Goal: Transaction & Acquisition: Purchase product/service

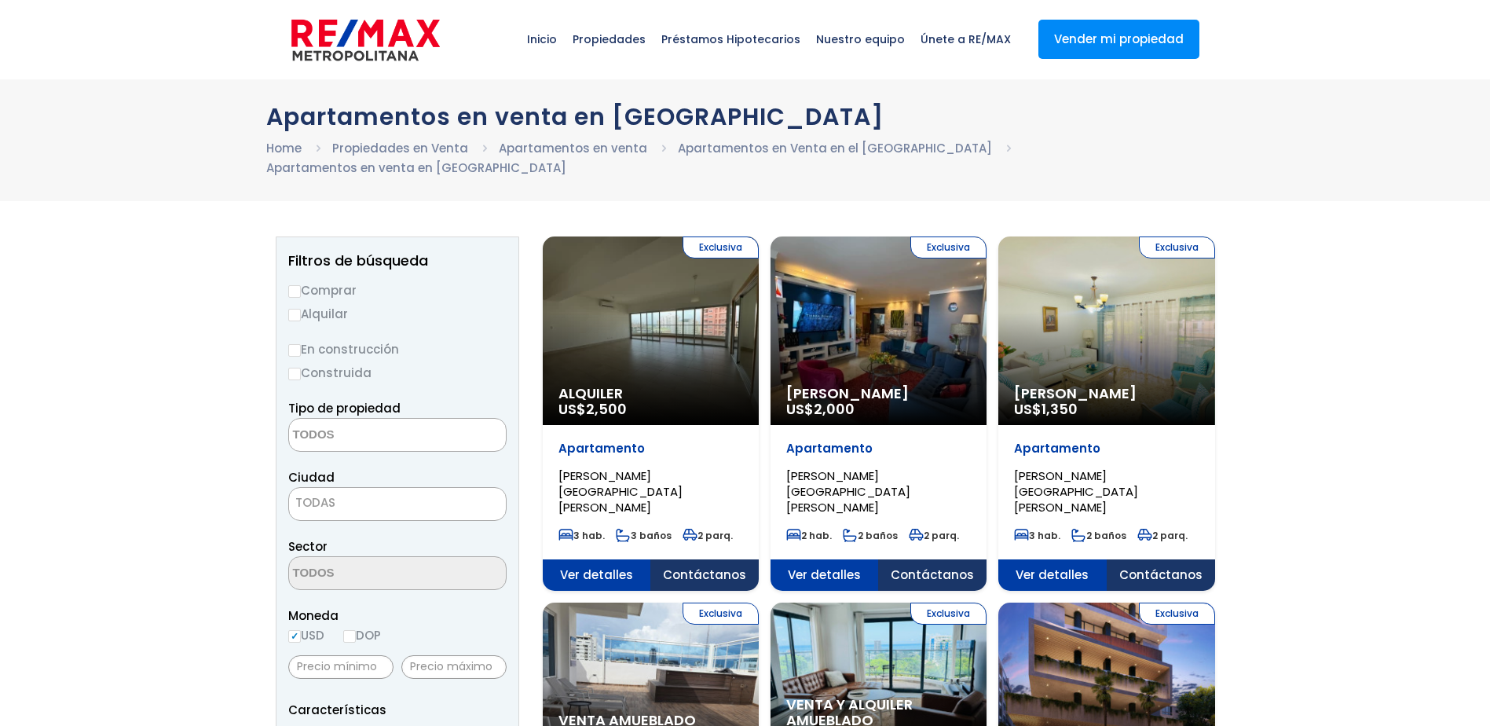
select select
click at [321, 280] on label "Comprar" at bounding box center [397, 290] width 218 height 20
click at [301, 285] on input "Comprar" at bounding box center [294, 291] width 13 height 13
radio input "true"
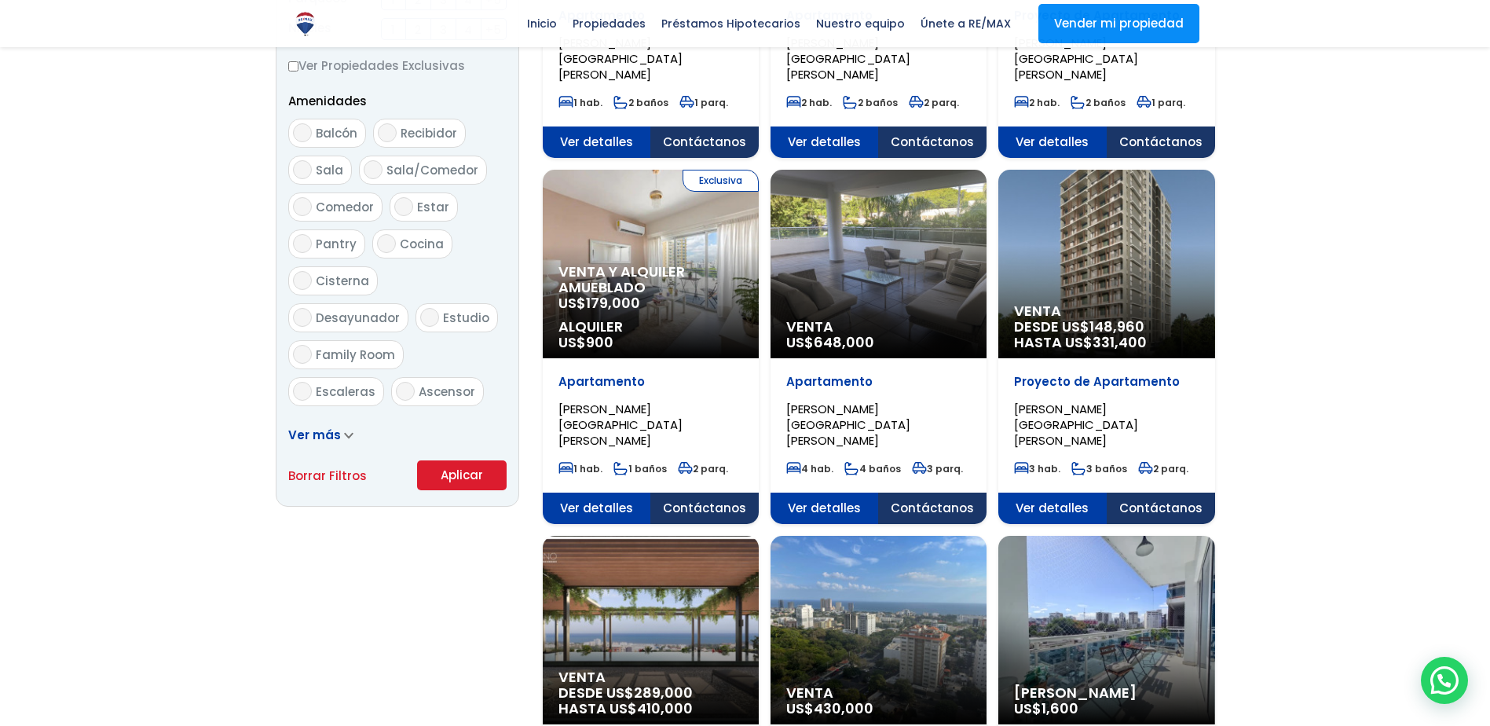
scroll to position [785, 0]
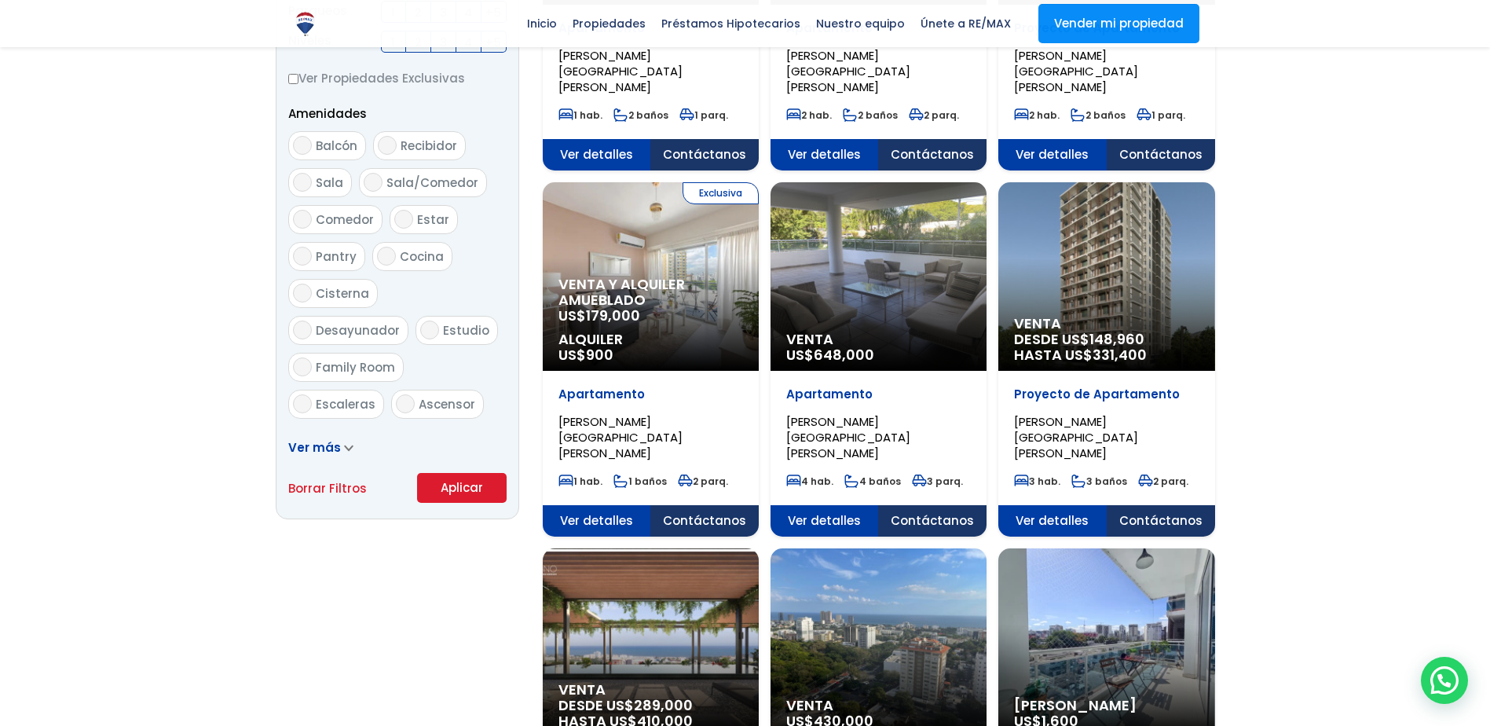
click at [458, 473] on button "Aplicar" at bounding box center [462, 488] width 90 height 30
click at [474, 473] on button "Aplicar" at bounding box center [462, 488] width 90 height 30
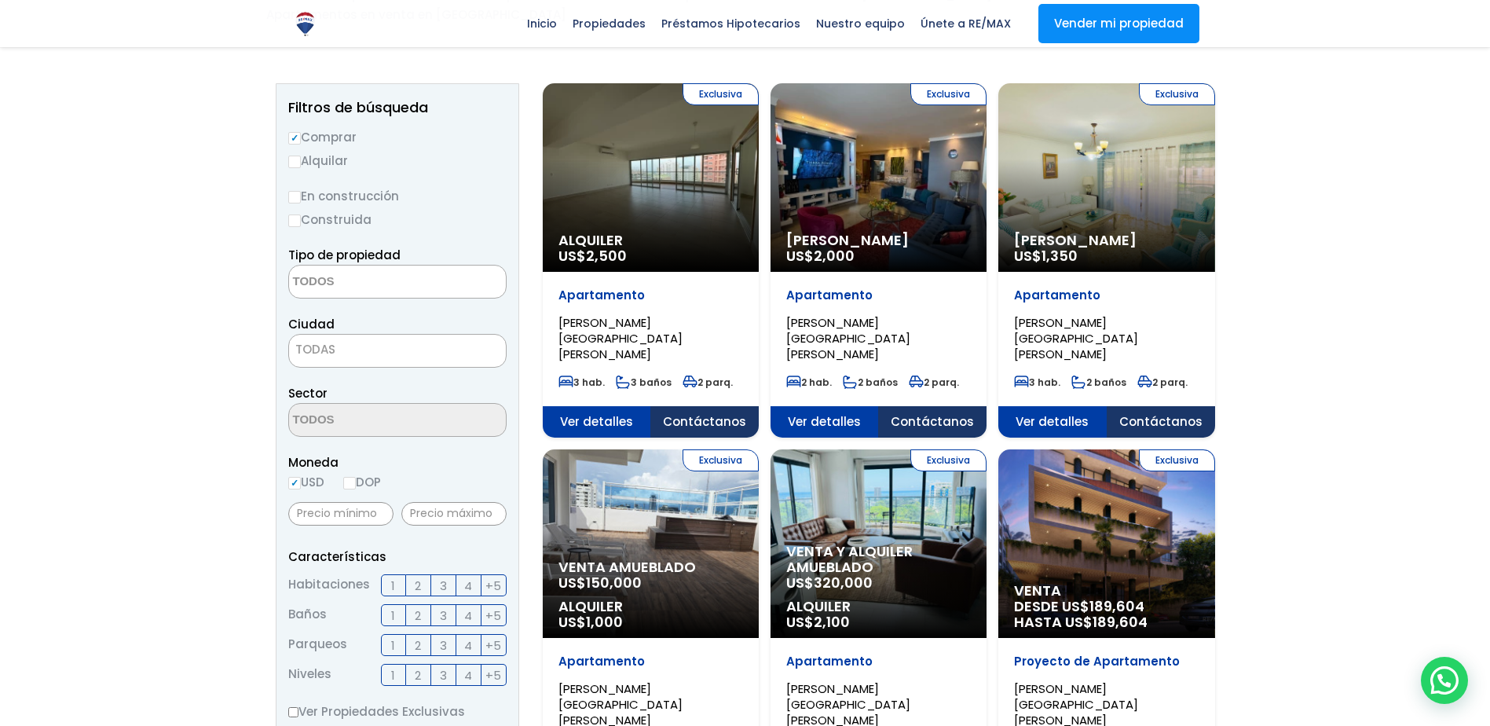
scroll to position [131, 0]
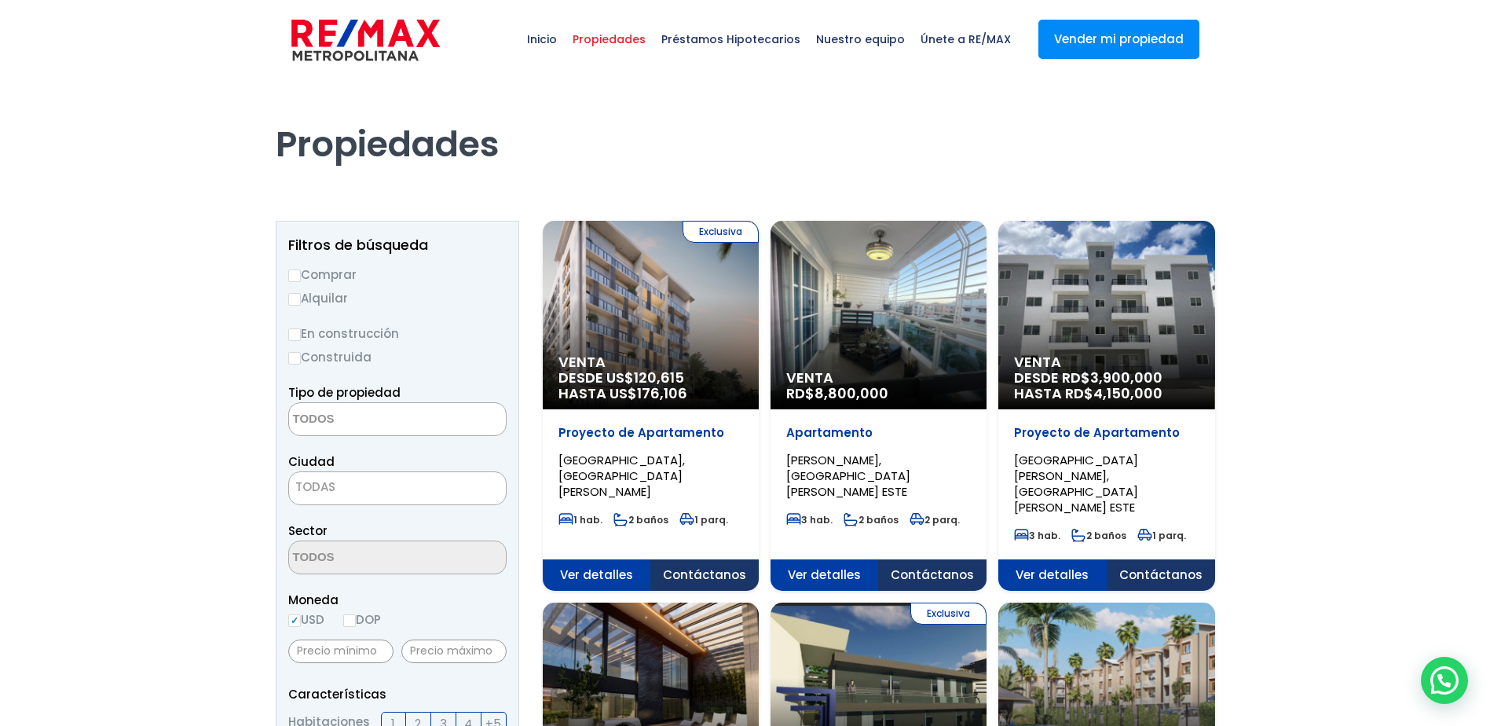
click at [368, 421] on textarea "Search" at bounding box center [365, 420] width 152 height 34
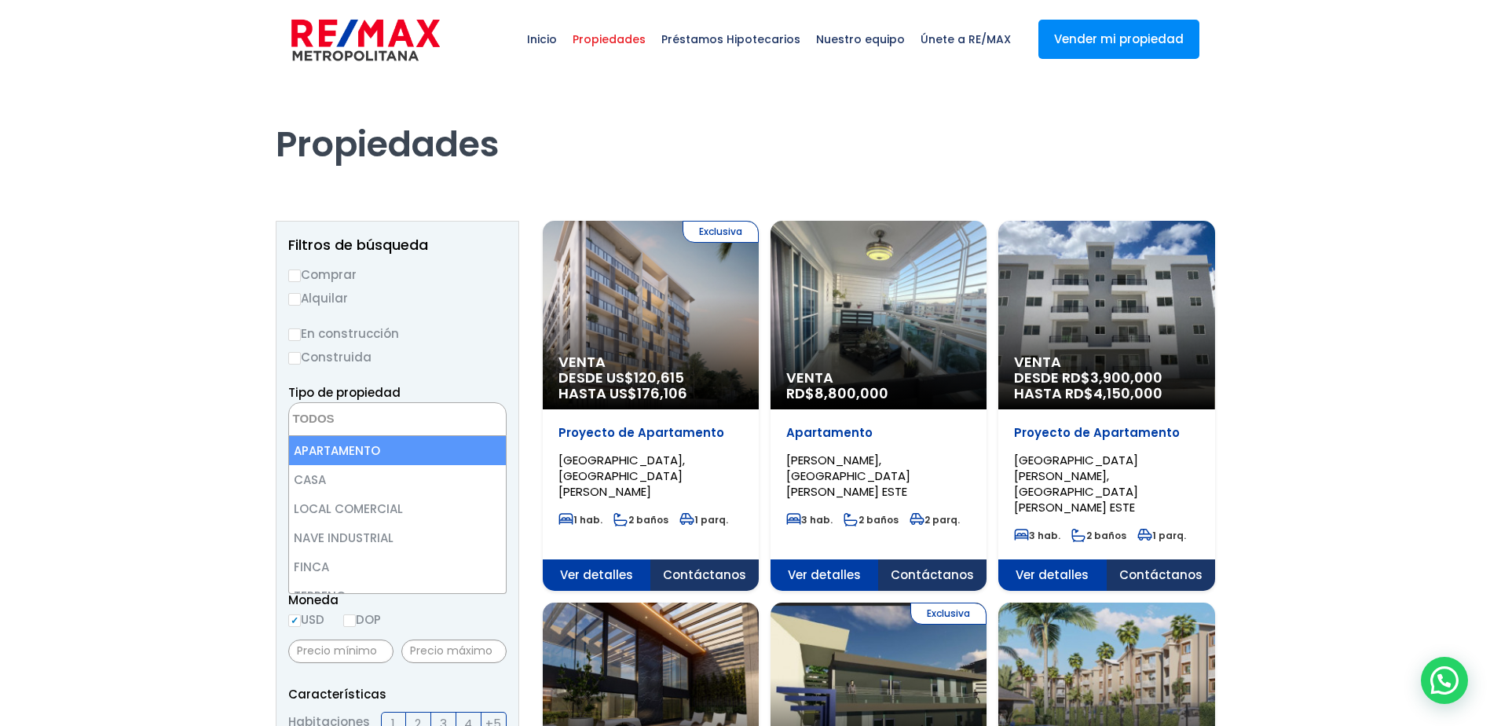
select select "apartment"
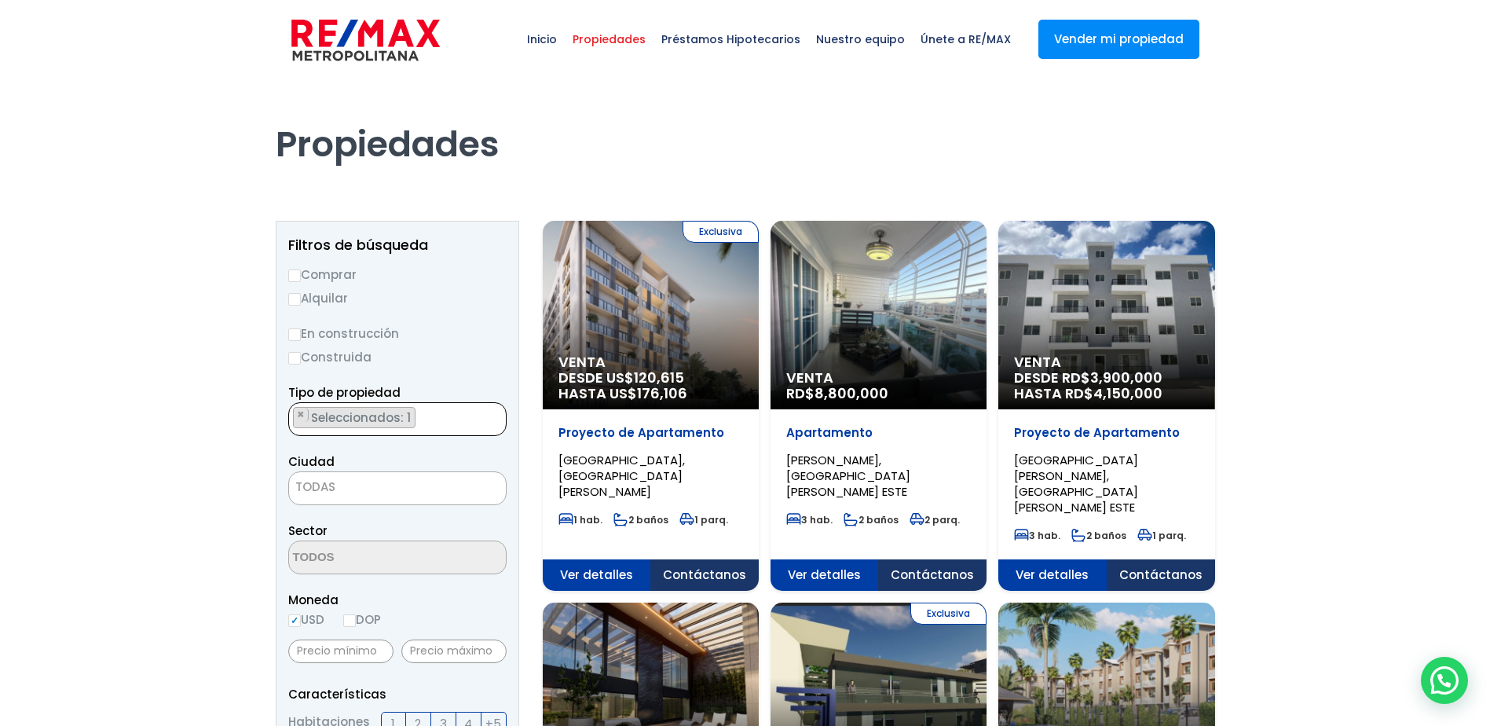
click at [387, 488] on span "TODAS" at bounding box center [397, 487] width 217 height 22
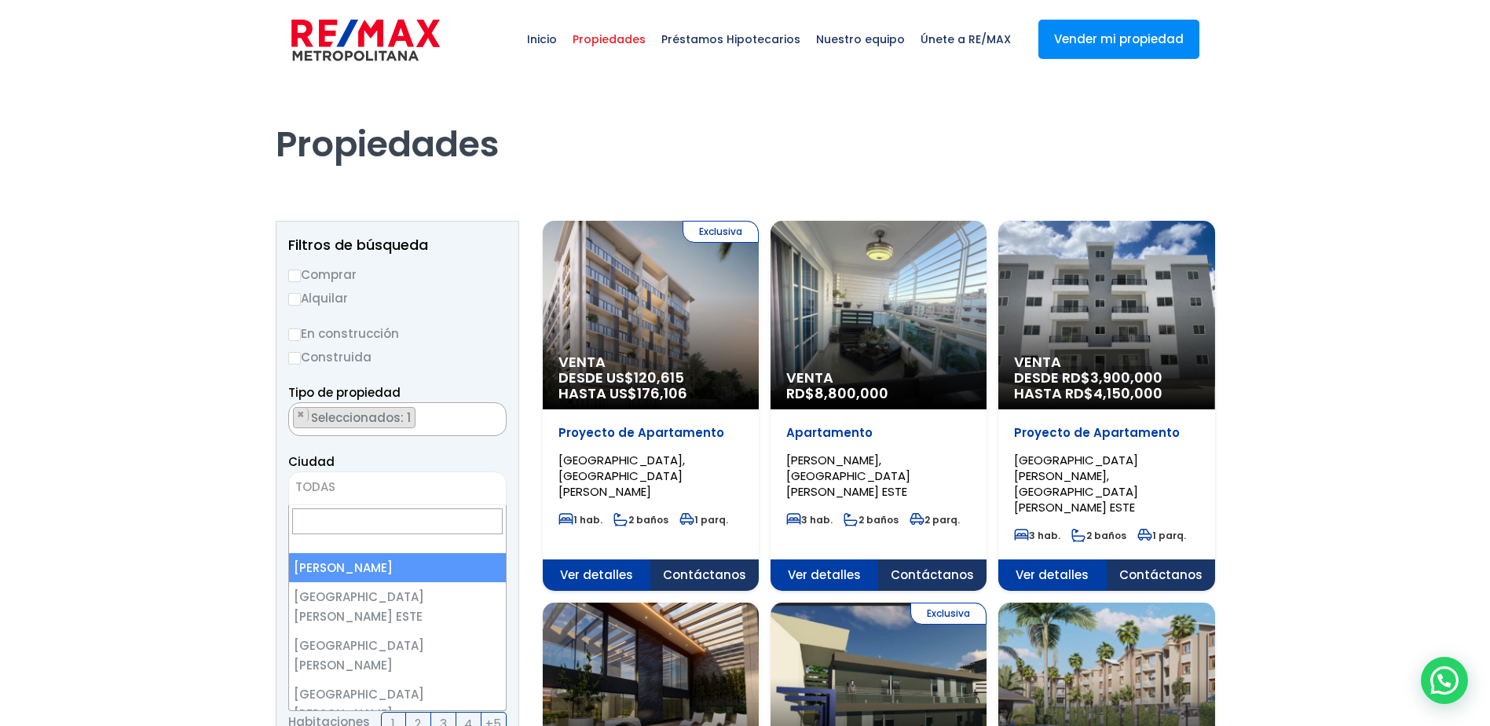
select select "1"
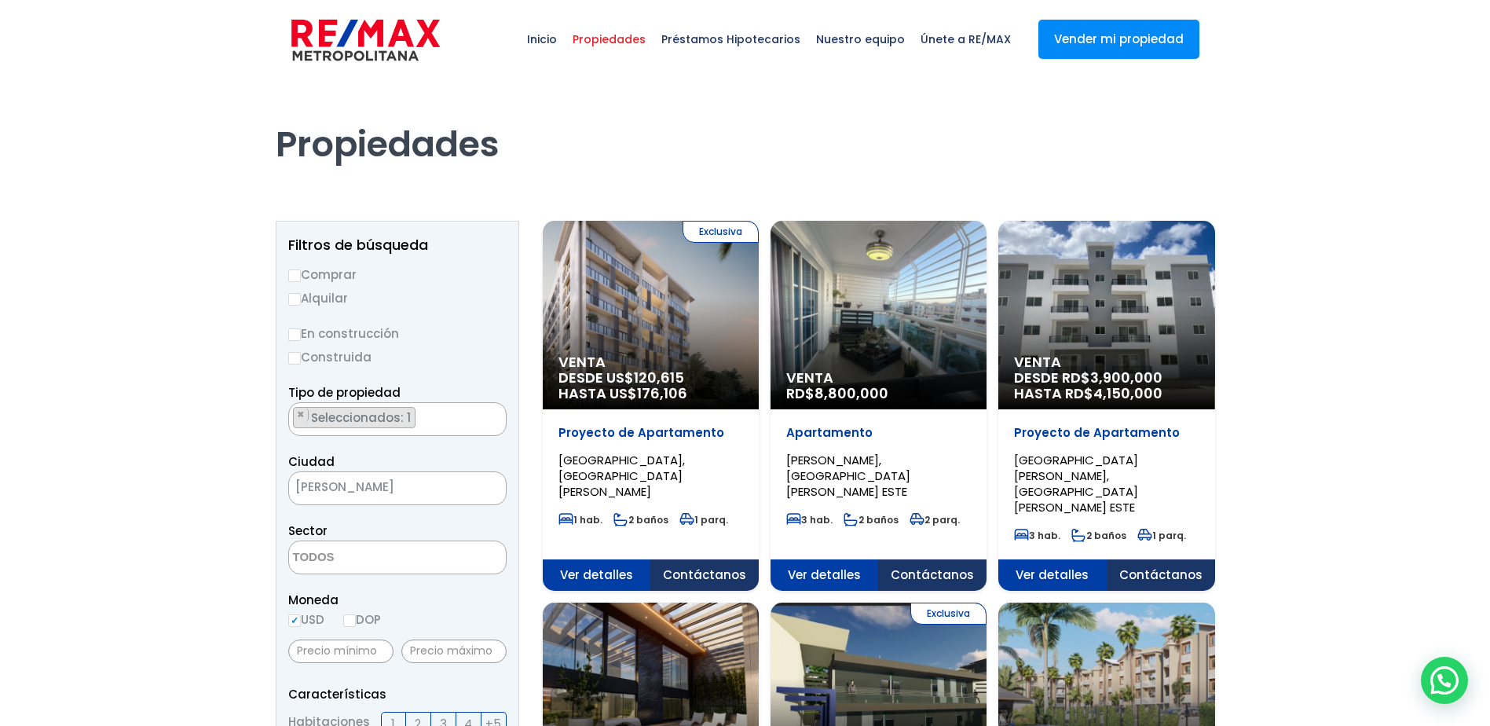
click at [371, 561] on textarea "Search" at bounding box center [365, 558] width 152 height 34
type textarea "la es"
select select "180"
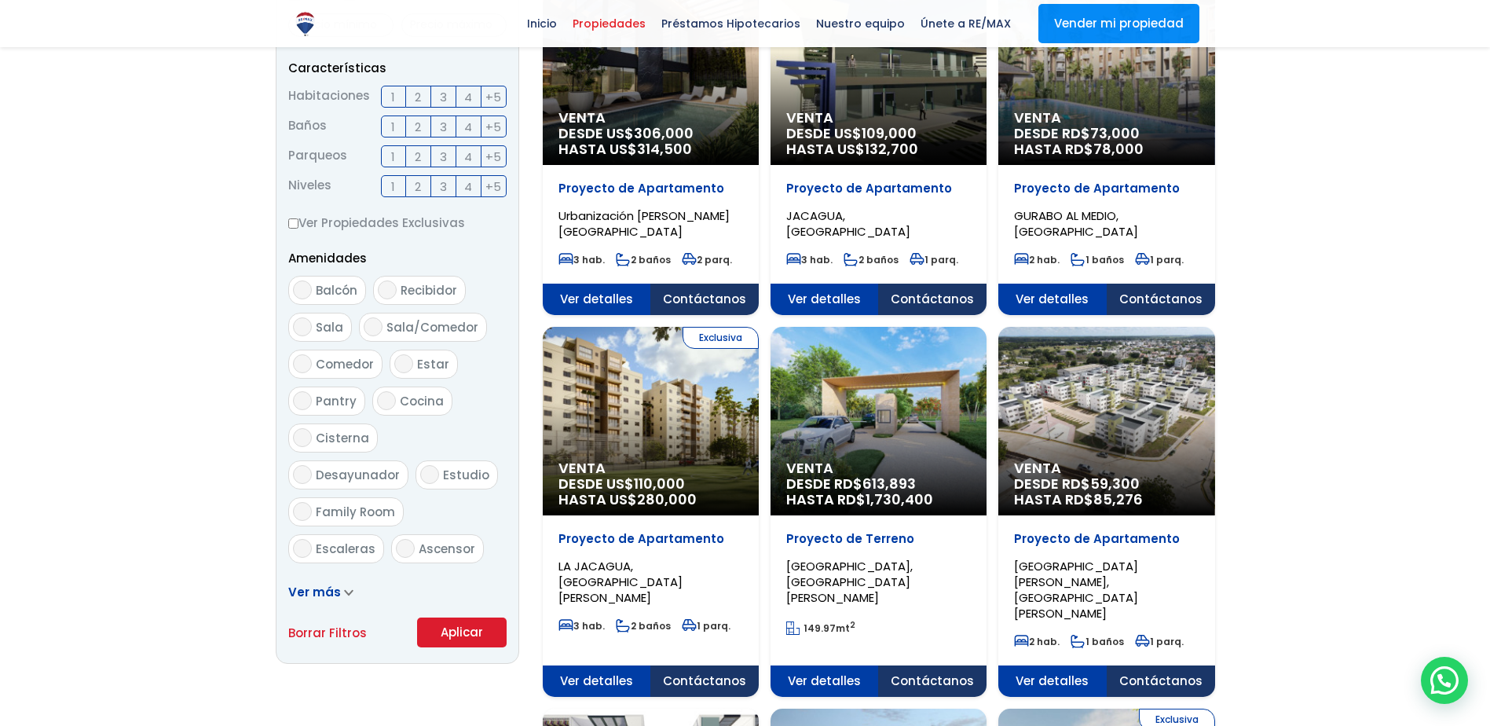
scroll to position [916, 0]
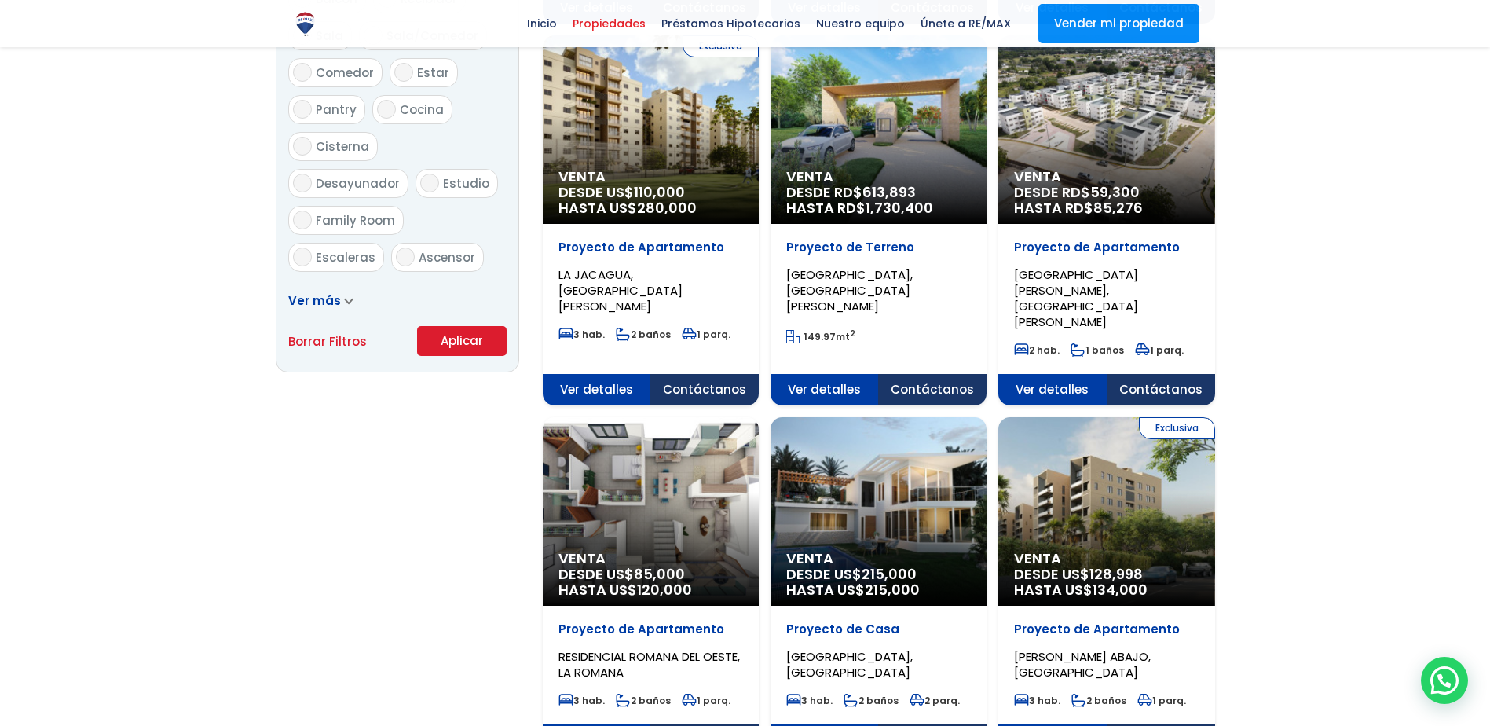
click at [459, 343] on button "Aplicar" at bounding box center [462, 341] width 90 height 30
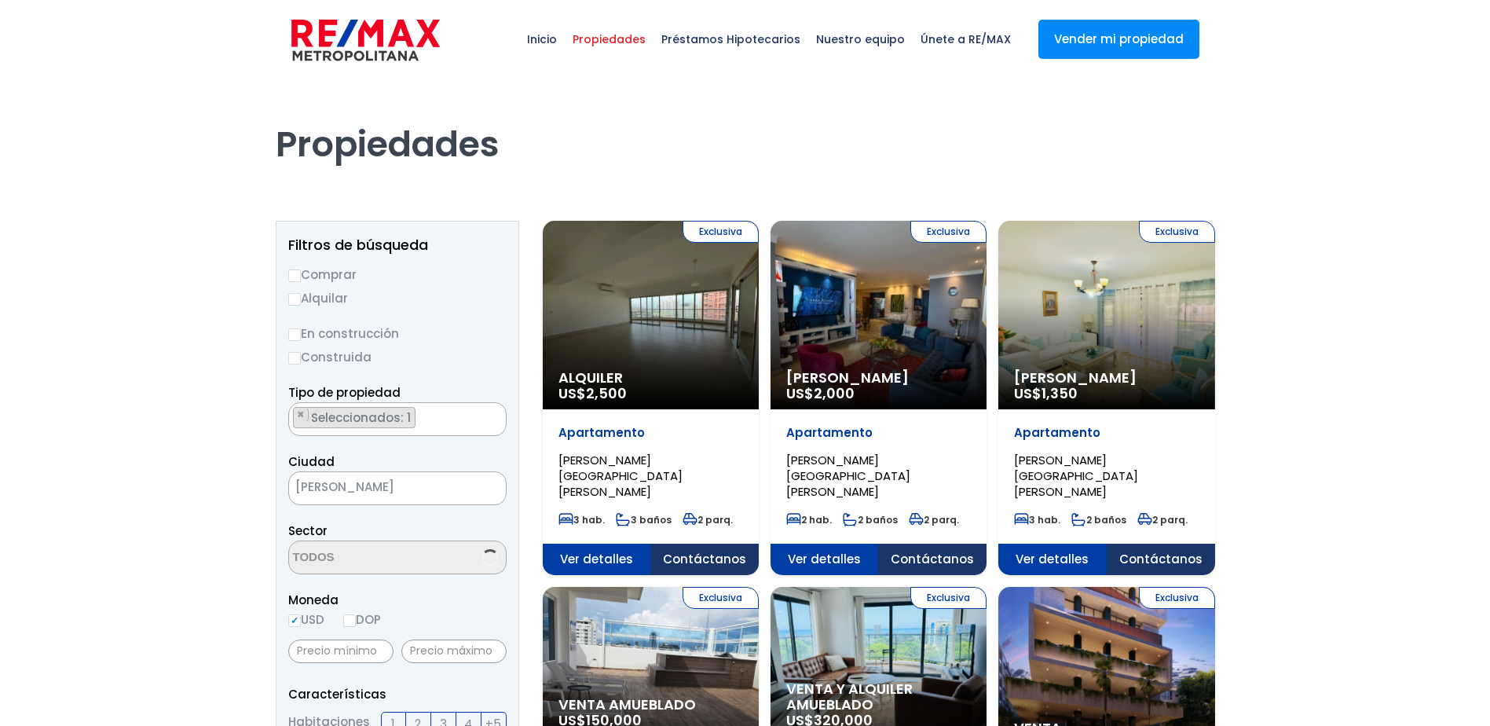
scroll to position [2095, 0]
select select "180"
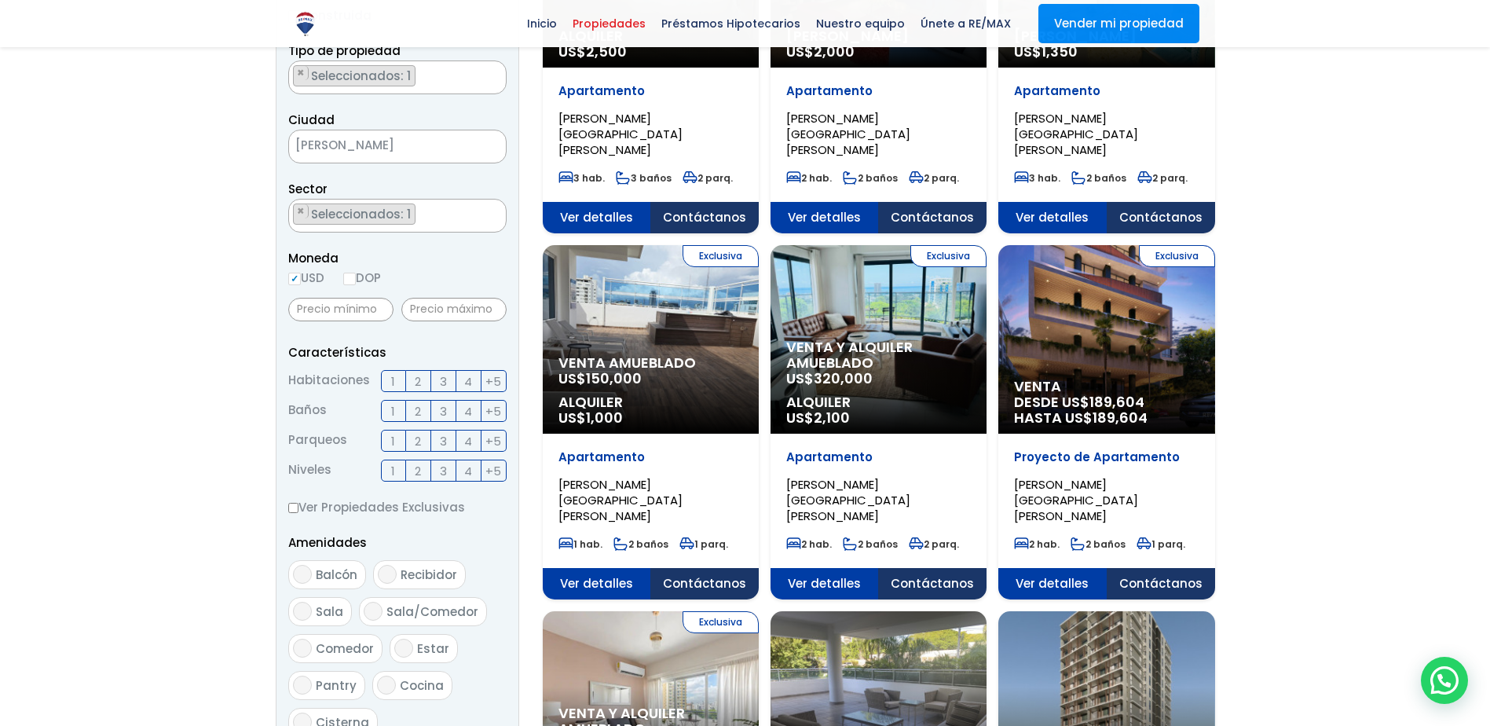
scroll to position [393, 0]
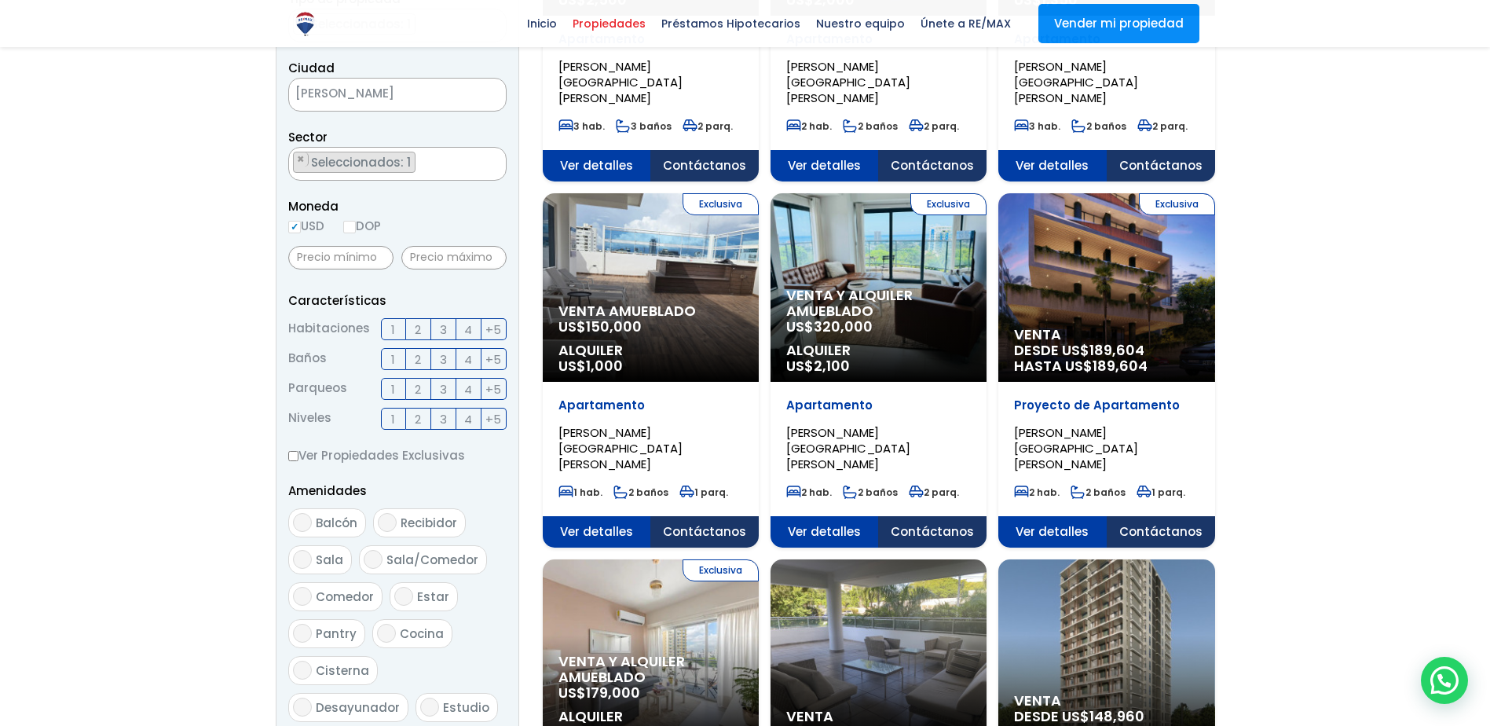
click at [396, 332] on label "1" at bounding box center [393, 329] width 25 height 22
click at [0, 0] on input "1" at bounding box center [0, 0] width 0 height 0
click at [419, 359] on span "2" at bounding box center [418, 359] width 6 height 20
click at [0, 0] on input "2" at bounding box center [0, 0] width 0 height 0
click at [390, 390] on label "1" at bounding box center [393, 389] width 25 height 22
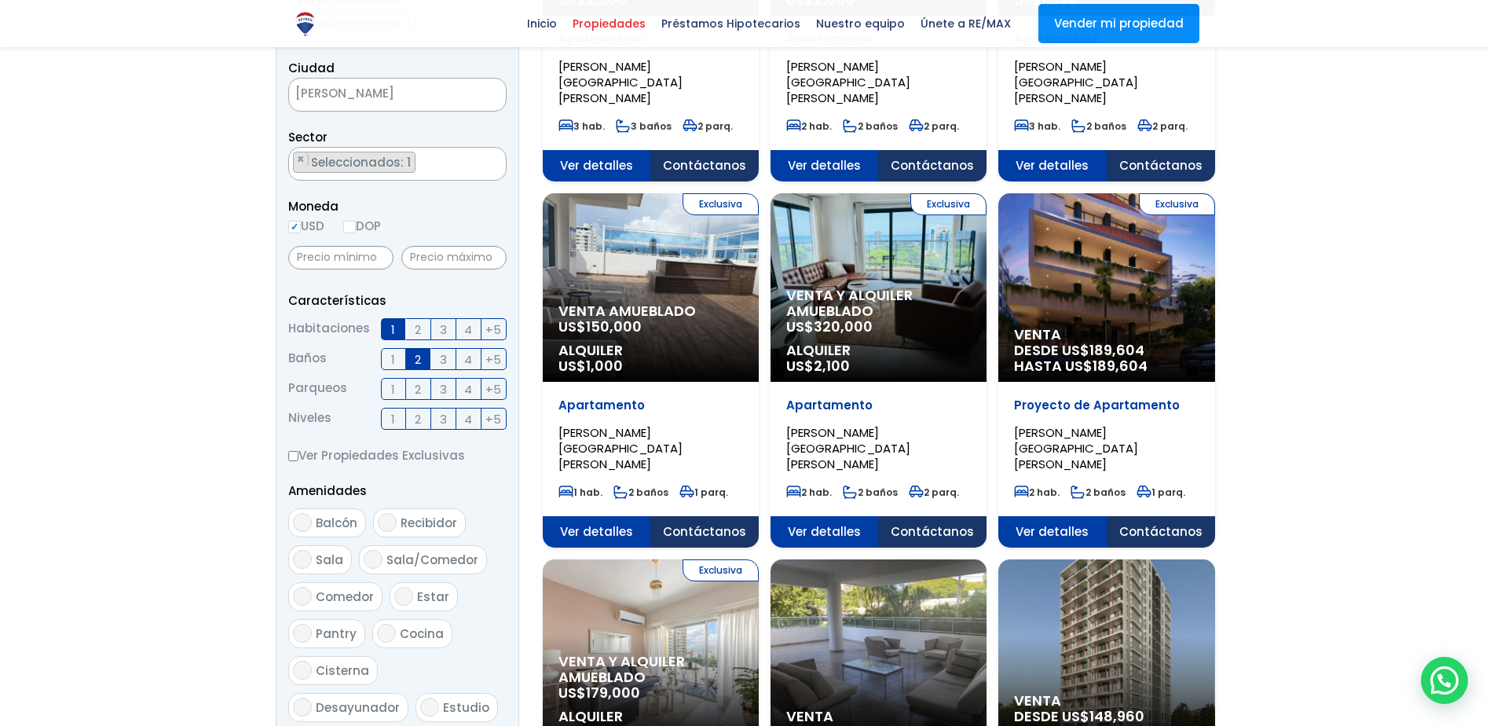
click at [0, 0] on input "1" at bounding box center [0, 0] width 0 height 0
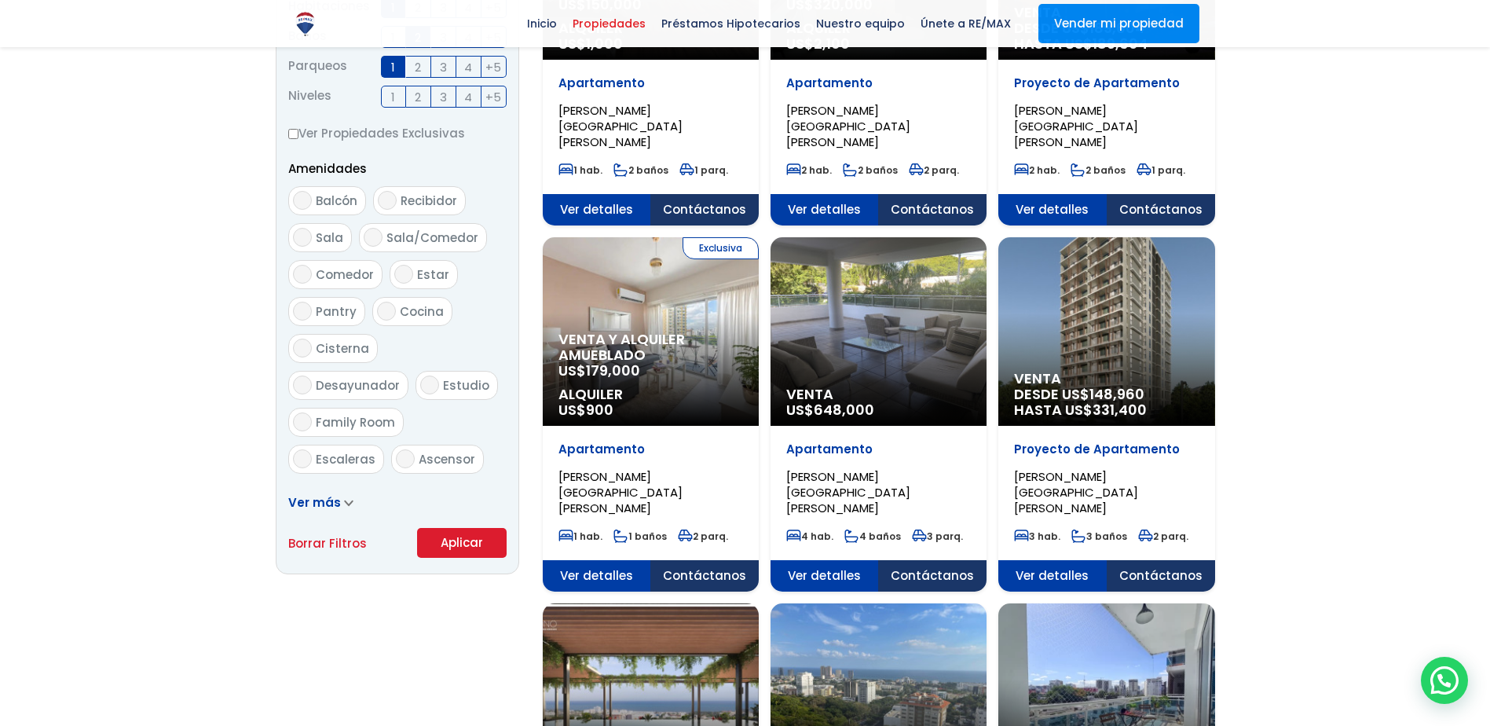
scroll to position [785, 0]
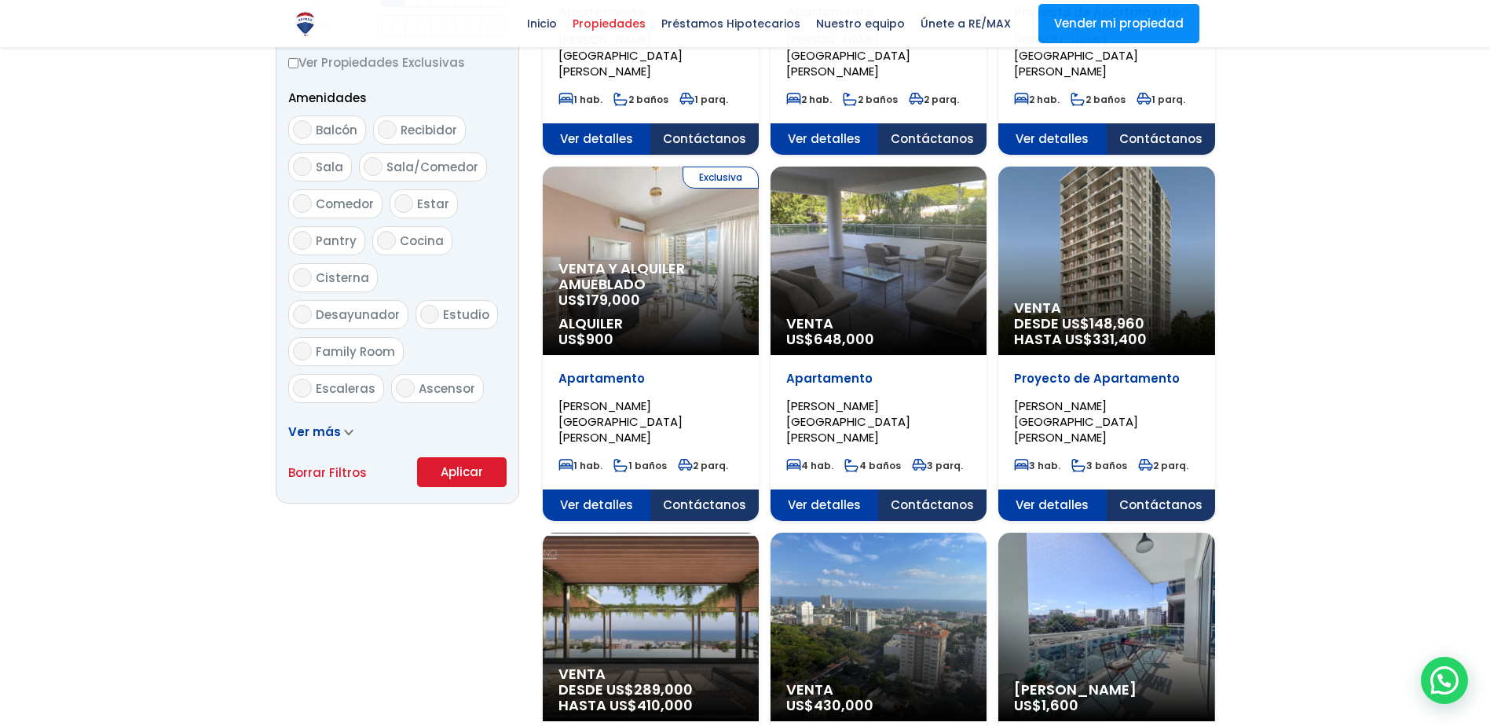
click at [467, 474] on button "Aplicar" at bounding box center [462, 472] width 90 height 30
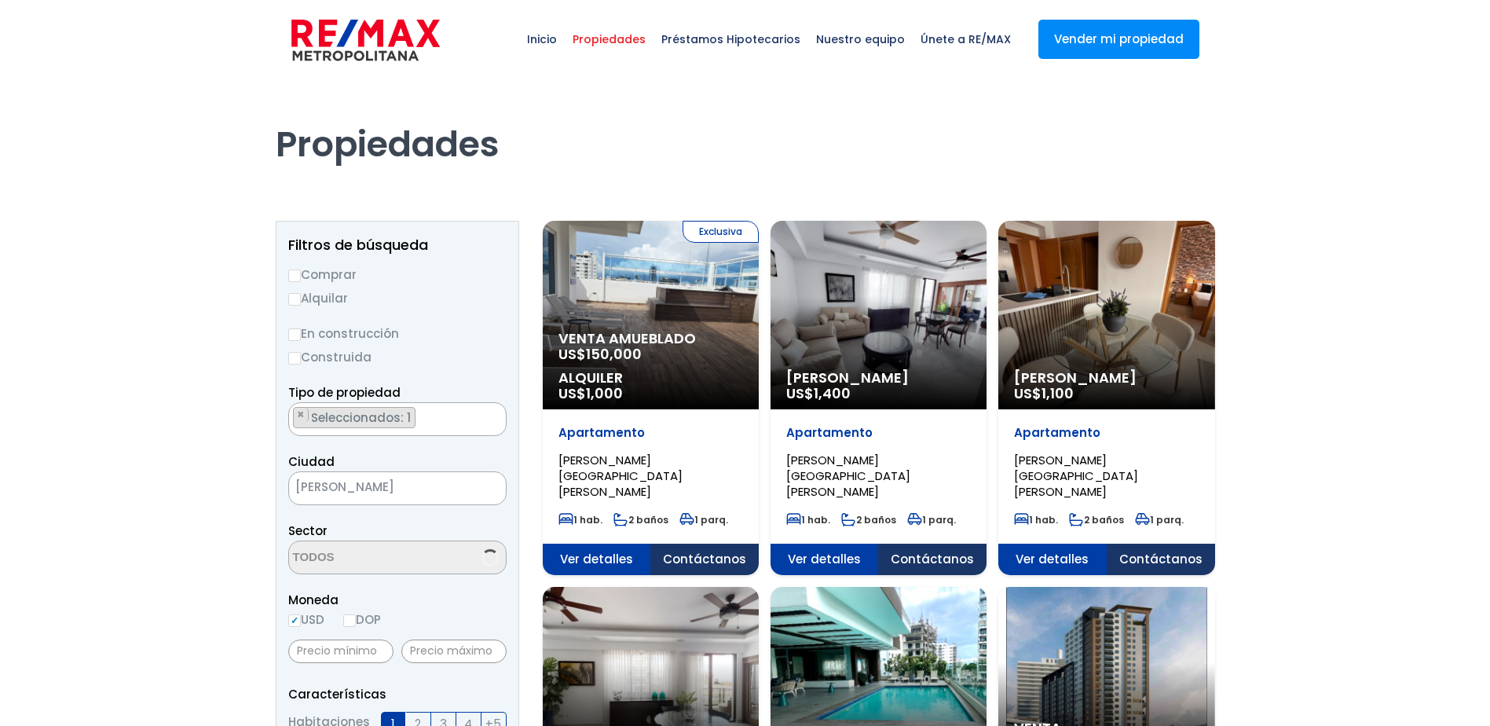
scroll to position [2095, 0]
select select "180"
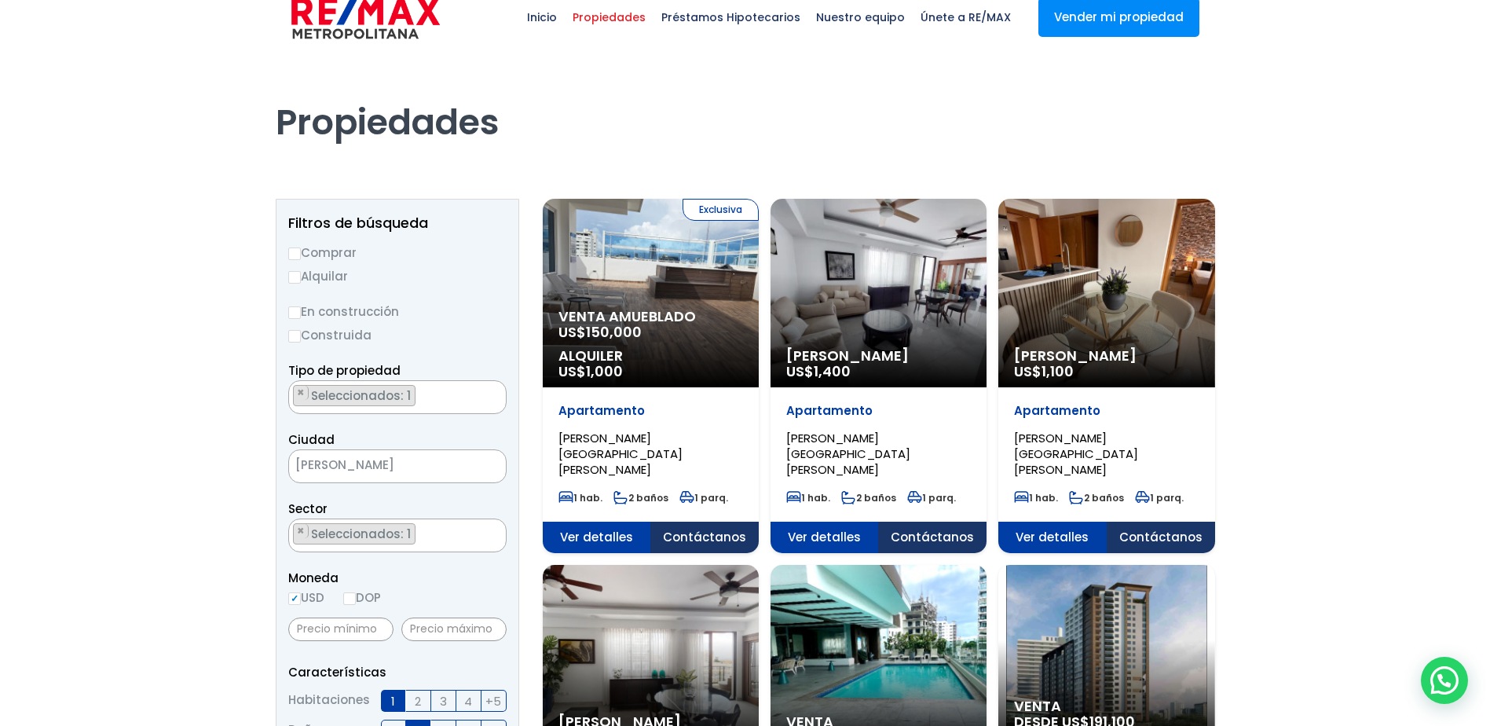
scroll to position [0, 0]
